Goal: Task Accomplishment & Management: Manage account settings

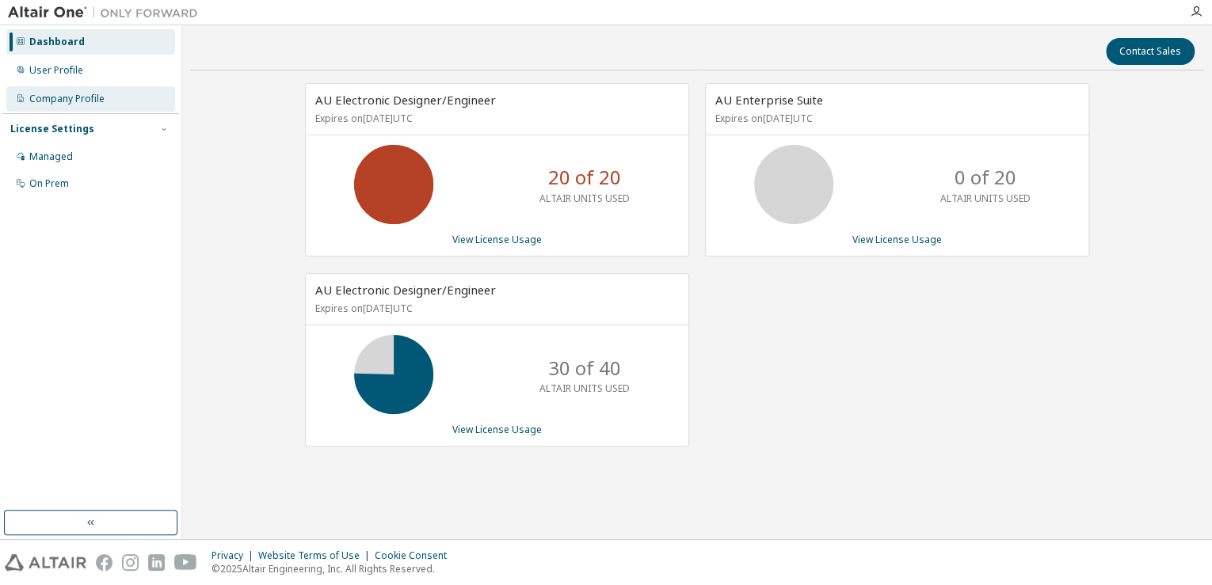
click at [70, 102] on div "Company Profile" at bounding box center [66, 99] width 75 height 13
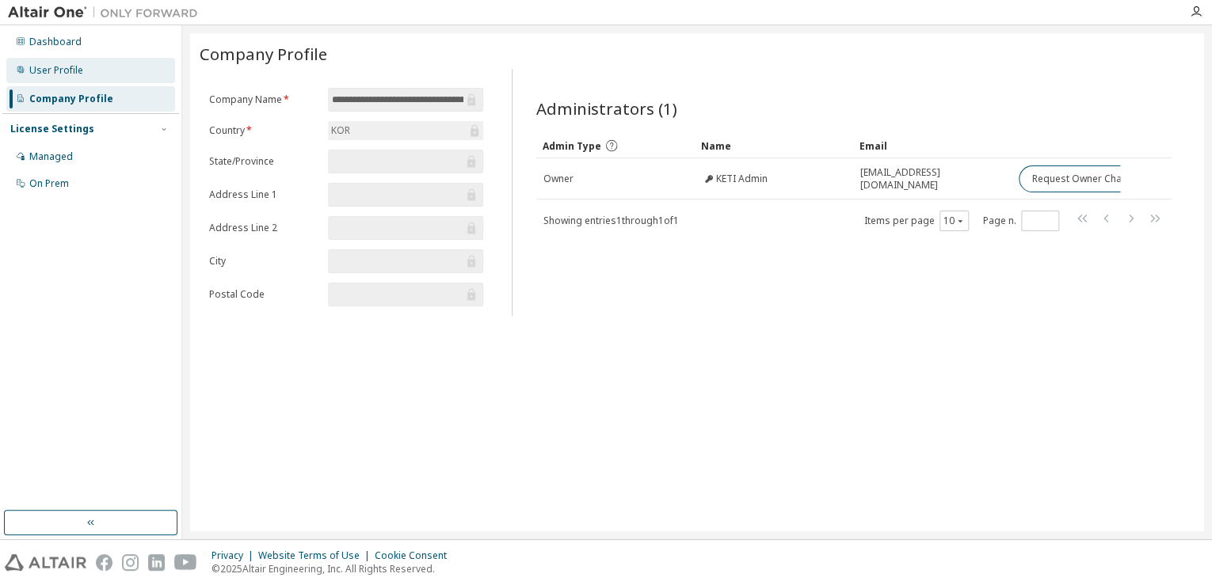
click at [71, 77] on div "User Profile" at bounding box center [90, 70] width 169 height 25
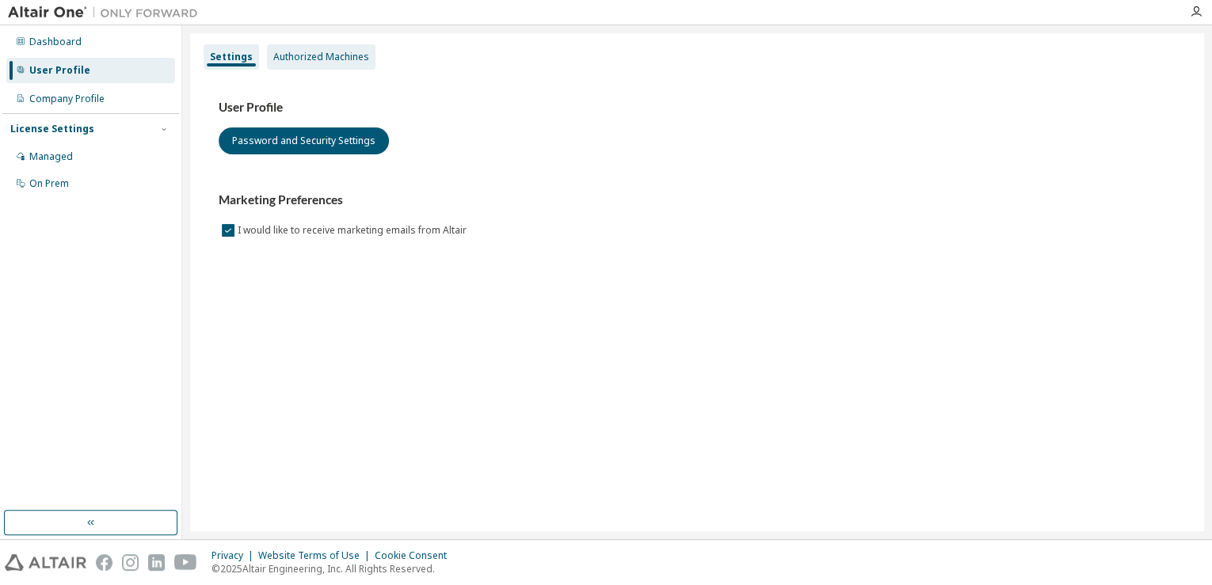
click at [317, 55] on div "Authorized Machines" at bounding box center [321, 57] width 96 height 13
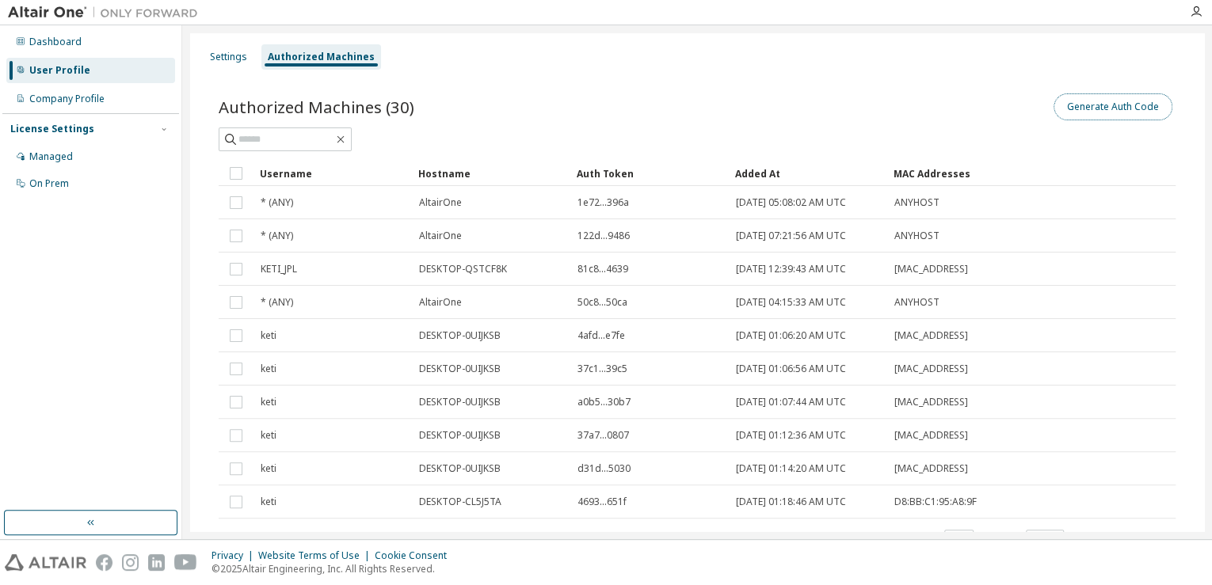
click at [1111, 104] on button "Generate Auth Code" at bounding box center [1113, 106] width 119 height 27
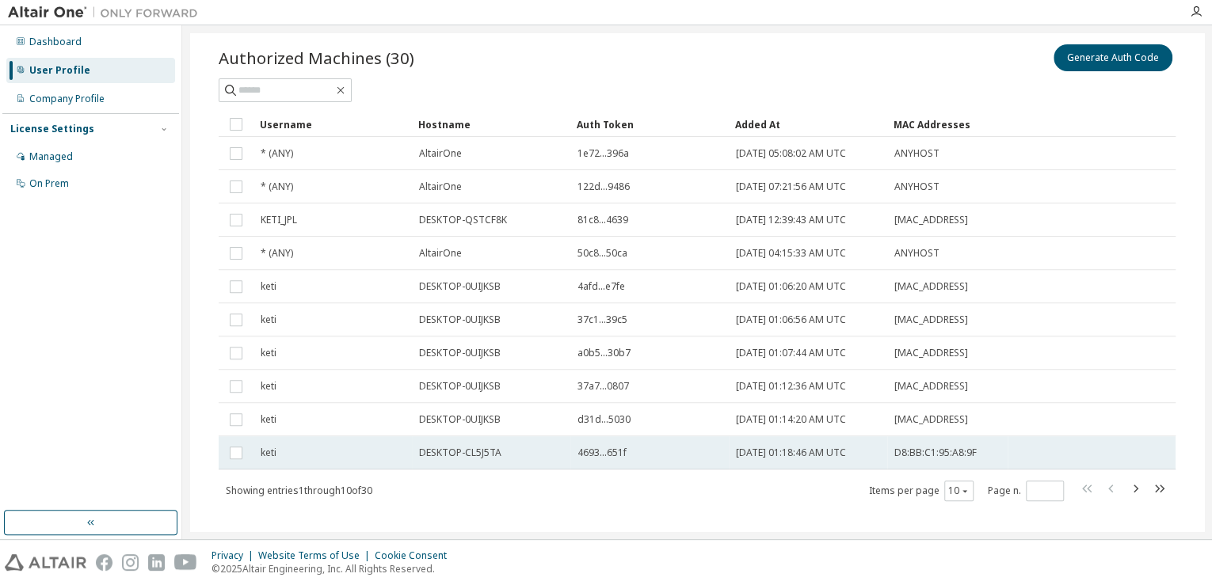
scroll to position [168, 0]
